Goal: Task Accomplishment & Management: Manage account settings

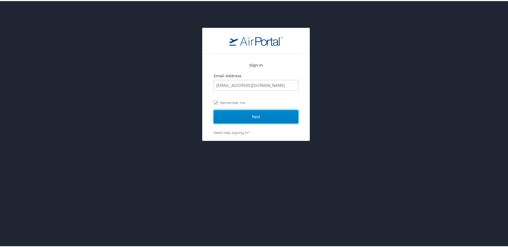
click at [258, 115] on input "Next" at bounding box center [256, 115] width 85 height 13
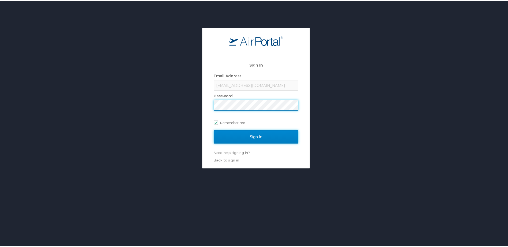
click at [251, 137] on input "Sign In" at bounding box center [256, 135] width 85 height 13
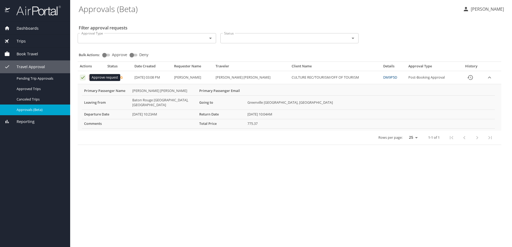
click at [85, 78] on icon "Approval table" at bounding box center [82, 77] width 5 height 5
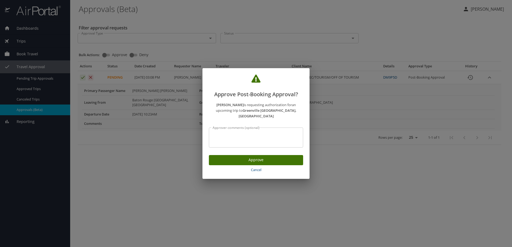
click at [256, 155] on button "Approve" at bounding box center [256, 160] width 94 height 10
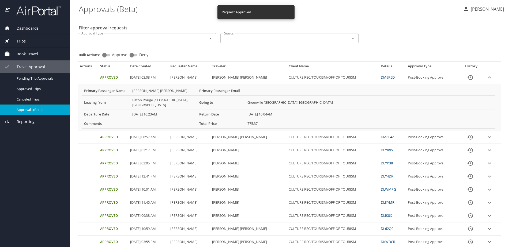
click at [492, 15] on div "Kasia Dizer" at bounding box center [481, 8] width 45 height 17
click at [493, 11] on p "Kasia Dizer" at bounding box center [486, 9] width 35 height 6
click at [478, 59] on li "Sign out" at bounding box center [481, 60] width 55 height 10
